Goal: Task Accomplishment & Management: Use online tool/utility

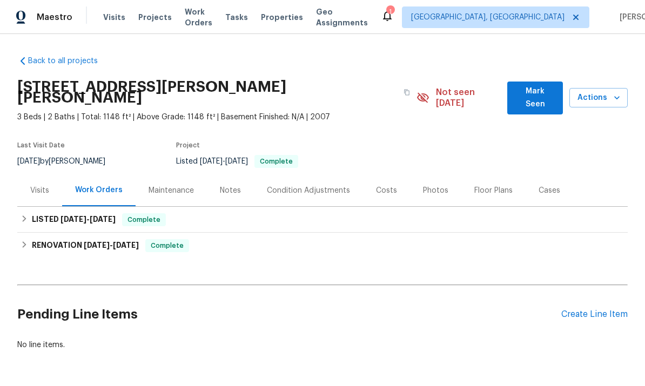
click at [608, 310] on div "Create Line Item" at bounding box center [594, 315] width 66 height 10
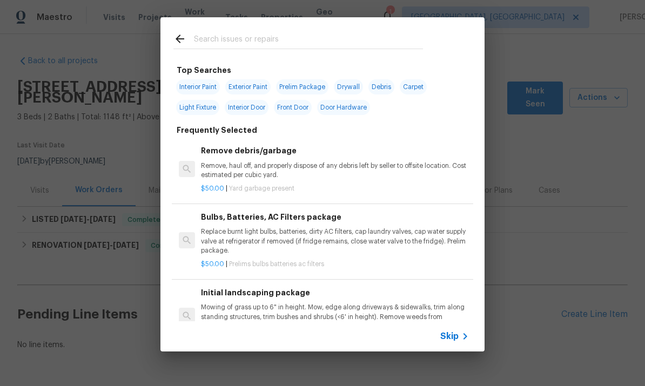
click at [227, 183] on div "$50.00 | Yard garbage present" at bounding box center [335, 187] width 268 height 14
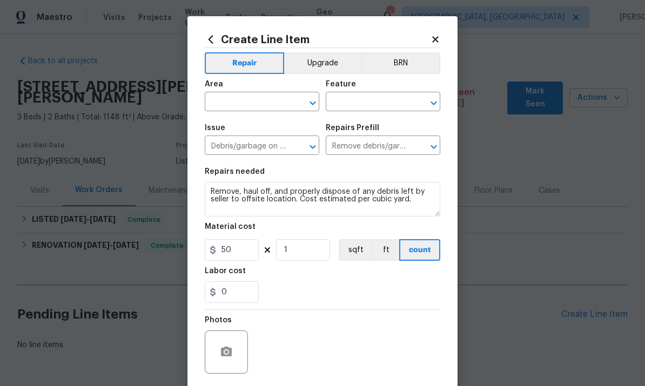
click at [233, 100] on input "text" at bounding box center [247, 103] width 84 height 17
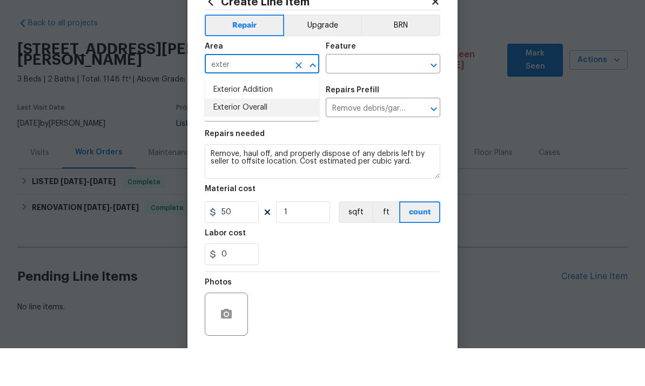
click at [221, 137] on li "Exterior Overall" at bounding box center [262, 146] width 115 height 18
type input "Exterior Overall"
click at [374, 95] on input "text" at bounding box center [368, 103] width 84 height 17
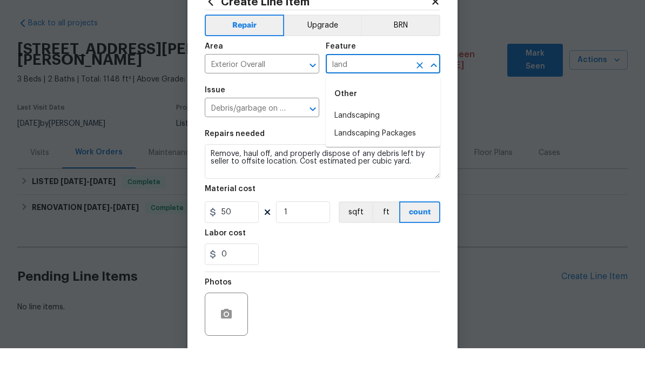
click at [385, 145] on li "Landscaping" at bounding box center [383, 154] width 115 height 18
type input "Landscaping"
click at [267, 138] on input "Debris/garbage on site" at bounding box center [247, 146] width 84 height 17
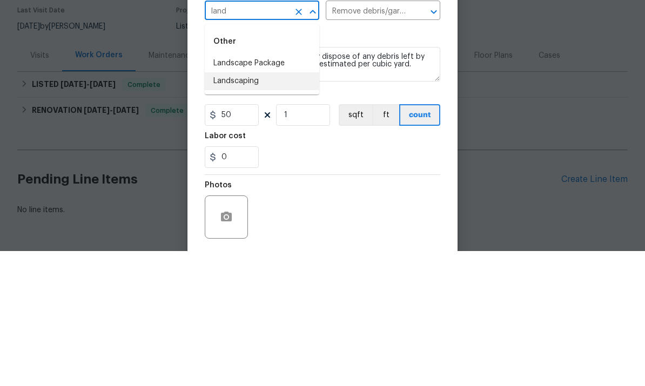
click at [227, 207] on li "Landscaping" at bounding box center [262, 216] width 115 height 18
type input "Landscaping"
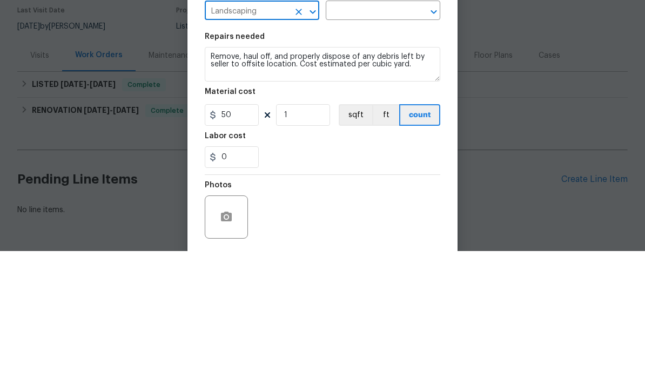
click at [382, 138] on input "text" at bounding box center [368, 146] width 84 height 17
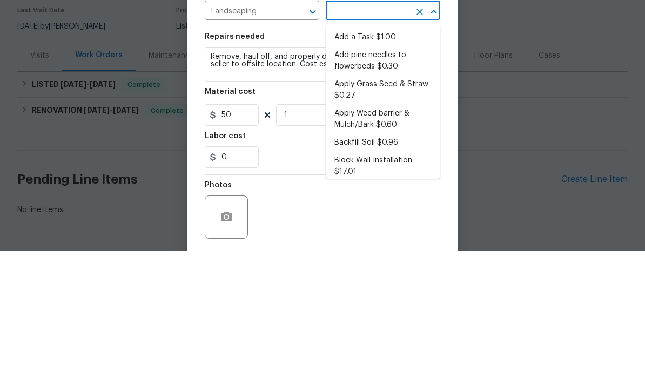
click at [394, 164] on li "Add a Task $1.00" at bounding box center [383, 173] width 115 height 18
type input "Add a Task $1.00"
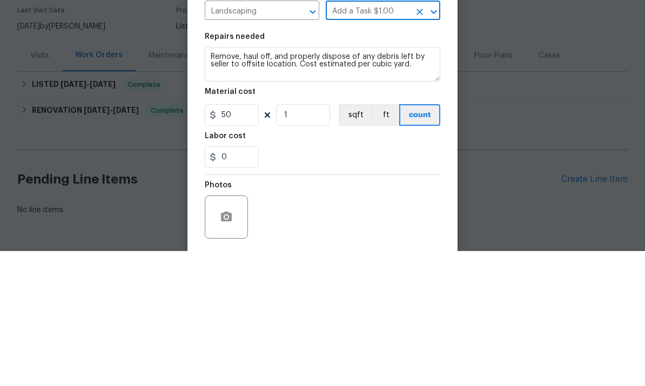
type textarea "HPM to detail"
type input "1"
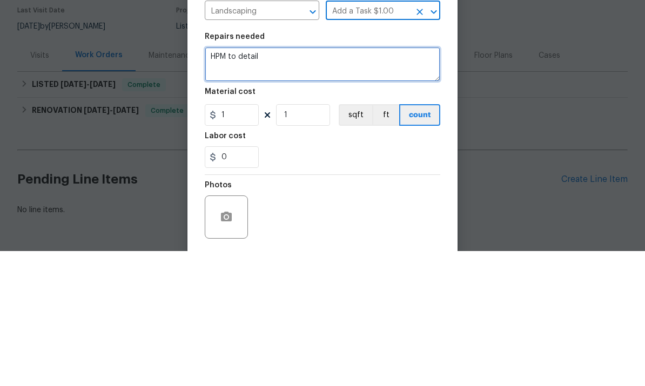
click at [399, 182] on textarea "HPM to detail" at bounding box center [323, 199] width 236 height 35
click at [398, 182] on textarea "HPM to detail" at bounding box center [323, 199] width 236 height 35
click at [393, 182] on textarea "HPM to detail" at bounding box center [323, 199] width 236 height 35
click at [392, 182] on textarea "HPM to detail" at bounding box center [323, 199] width 236 height 35
click at [385, 182] on textarea "HPM to detail" at bounding box center [323, 199] width 236 height 35
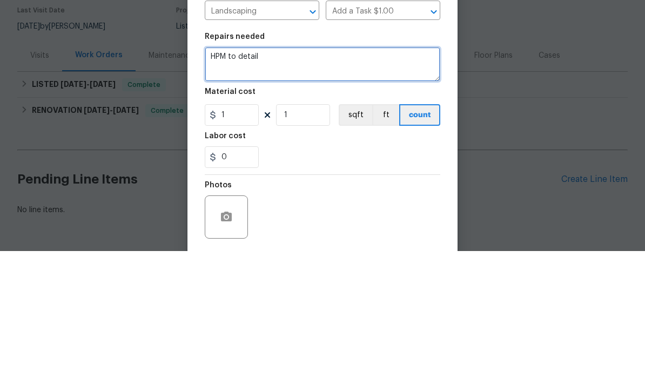
click at [385, 182] on textarea "HPM to detail" at bounding box center [323, 199] width 236 height 35
click at [381, 182] on textarea "HPM to detail" at bounding box center [323, 199] width 236 height 35
type textarea "H"
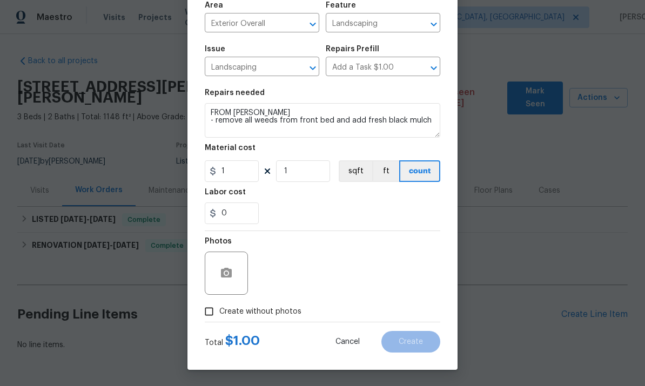
scroll to position [81, 0]
type textarea "FROM [PERSON_NAME] - remove all weeds from front bed and add fresh black mulch"
click at [217, 270] on button "button" at bounding box center [226, 273] width 26 height 26
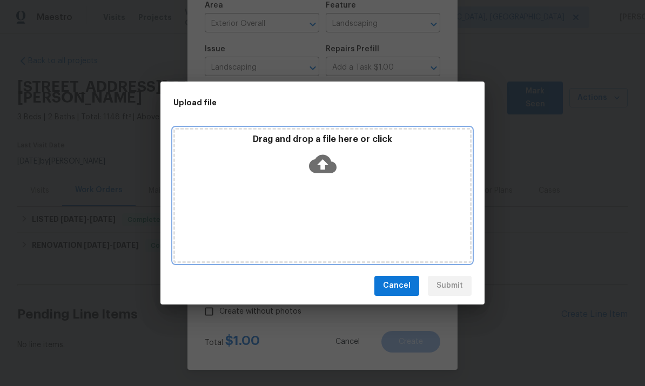
click at [217, 202] on div "Drag and drop a file here or click" at bounding box center [322, 195] width 298 height 135
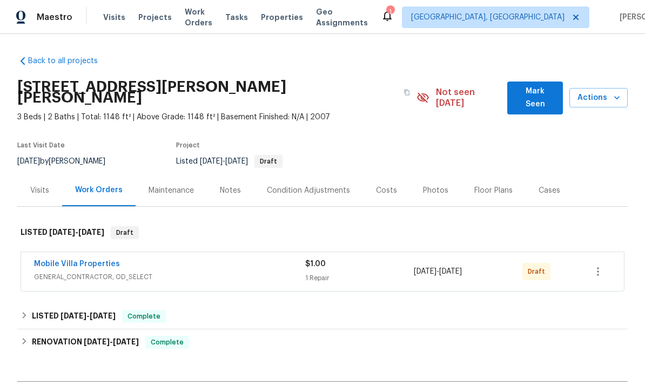
click at [44, 260] on link "Mobile Villa Properties" at bounding box center [77, 264] width 86 height 8
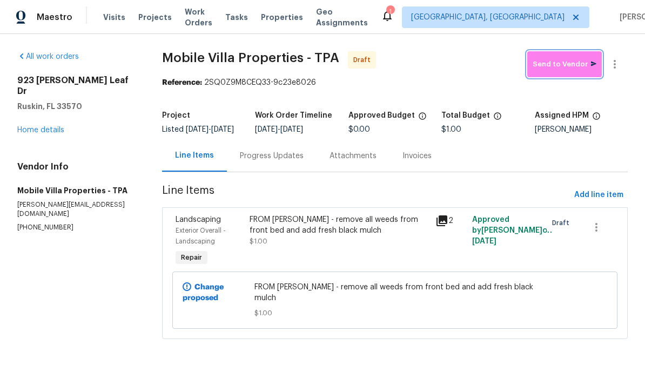
click at [573, 61] on span "Send to Vendor" at bounding box center [565, 64] width 64 height 12
